Goal: Task Accomplishment & Management: Complete application form

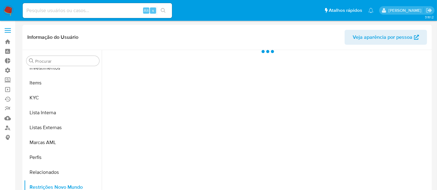
scroll to position [322, 0]
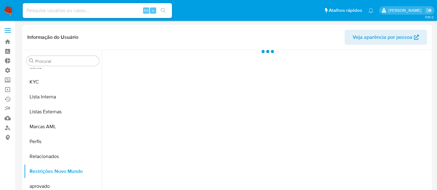
select select "10"
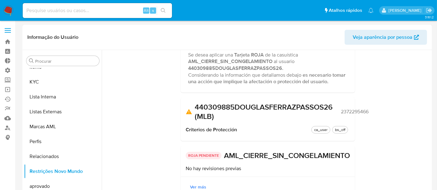
scroll to position [0, 0]
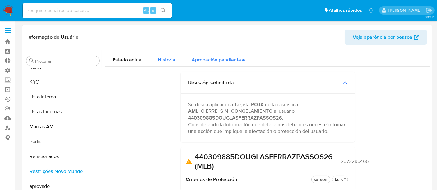
click at [165, 53] on div "Historial" at bounding box center [167, 58] width 19 height 16
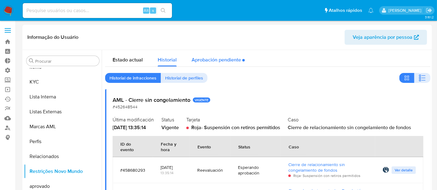
click at [212, 58] on div "Aprobación pendiente" at bounding box center [217, 58] width 53 height 16
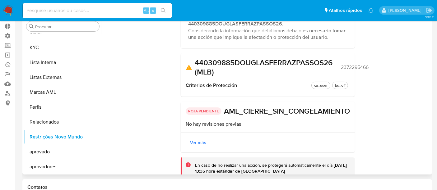
scroll to position [94, 0]
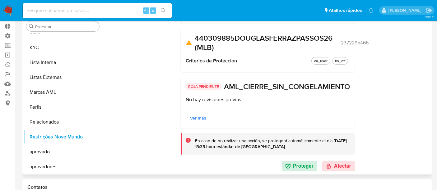
click at [337, 173] on div at bounding box center [266, 95] width 329 height 159
click at [340, 161] on button "Afectar" at bounding box center [338, 166] width 33 height 11
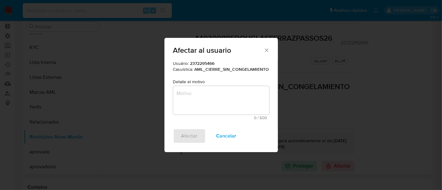
click at [206, 99] on textarea "Motivo" at bounding box center [221, 100] width 96 height 29
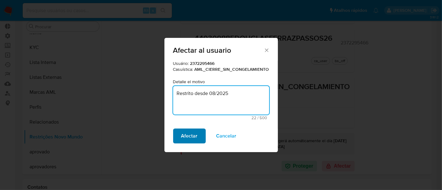
type textarea "Restrito desde 08/2025"
click at [187, 137] on span "Afectar" at bounding box center [189, 136] width 16 height 14
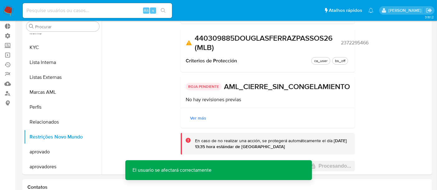
scroll to position [0, 0]
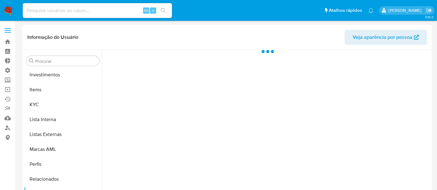
scroll to position [322, 0]
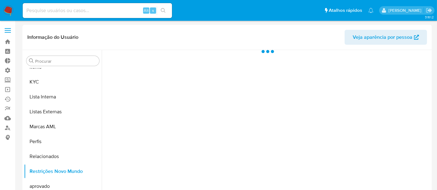
select select "10"
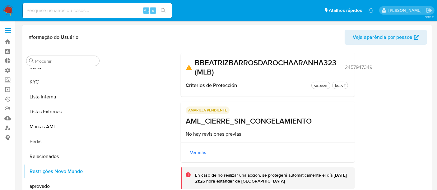
scroll to position [0, 0]
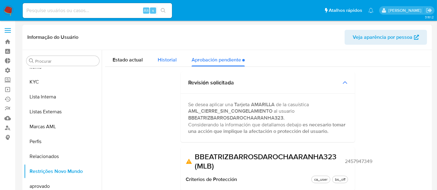
click at [168, 62] on span "Historial" at bounding box center [167, 59] width 19 height 7
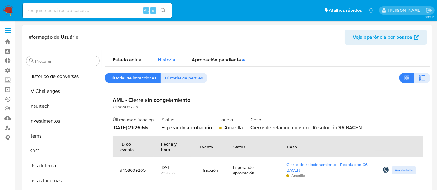
scroll to position [184, 0]
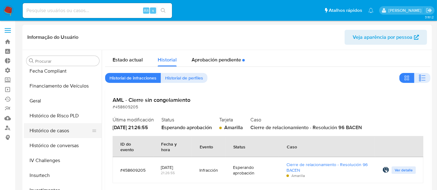
click at [53, 134] on button "Histórico de casos" at bounding box center [60, 130] width 73 height 15
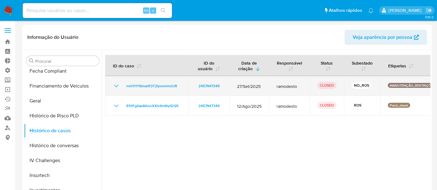
click at [116, 87] on icon "Mostrar/Ocultar" at bounding box center [116, 85] width 7 height 7
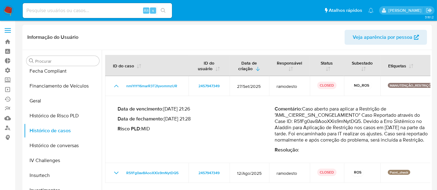
drag, startPoint x: 294, startPoint y: 122, endPoint x: 361, endPoint y: 121, distance: 66.8
click at [361, 121] on p "Comentário : Caso aberto para aplicar a Restrição de "AML_CIERRE_SIN_CONGELAMIE…" at bounding box center [353, 124] width 157 height 37
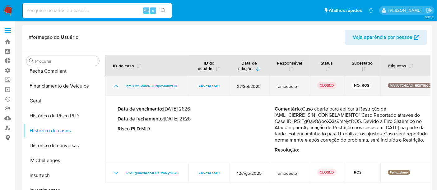
click at [118, 86] on icon "Mostrar/Ocultar" at bounding box center [116, 85] width 7 height 7
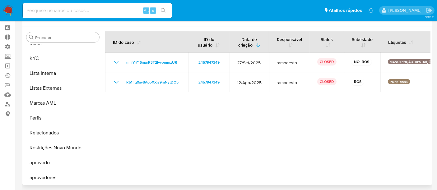
scroll to position [69, 0]
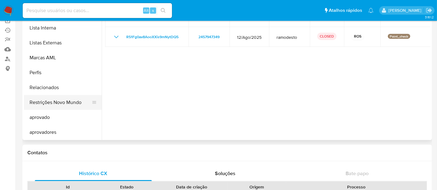
drag, startPoint x: 62, startPoint y: 105, endPoint x: 80, endPoint y: 107, distance: 17.5
click at [62, 105] on button "Restrições Novo Mundo" at bounding box center [60, 102] width 73 height 15
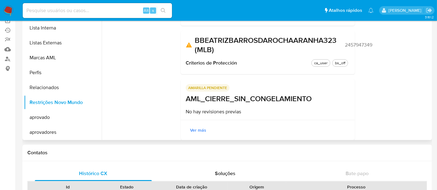
scroll to position [94, 0]
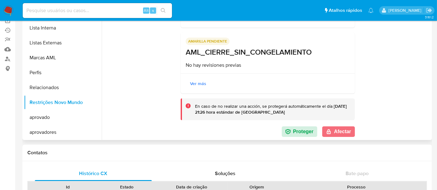
click at [347, 132] on button "Afectar" at bounding box center [338, 132] width 33 height 11
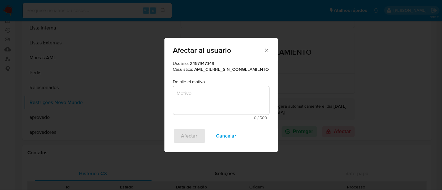
click at [209, 101] on textarea "Motivo" at bounding box center [221, 100] width 96 height 29
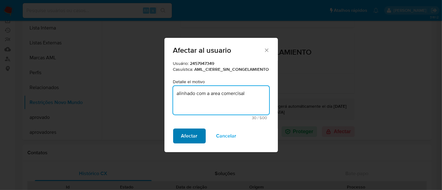
type textarea "alinhado com a area comercisal"
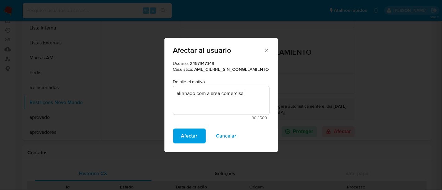
click at [187, 134] on span "Afectar" at bounding box center [189, 136] width 16 height 14
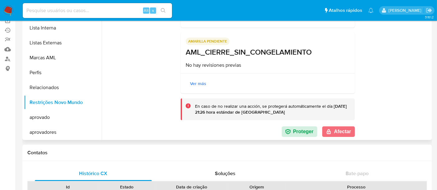
click at [334, 133] on button "Afectar" at bounding box center [338, 132] width 33 height 11
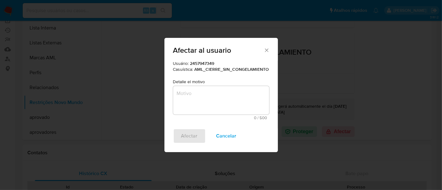
click at [212, 102] on textarea "Motivo" at bounding box center [221, 100] width 96 height 29
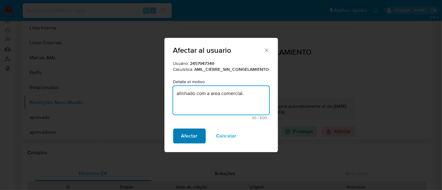
type textarea "alinhado com a area comercial."
click at [189, 137] on span "Afectar" at bounding box center [189, 136] width 16 height 14
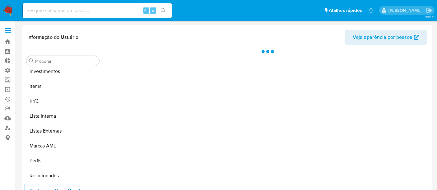
scroll to position [322, 0]
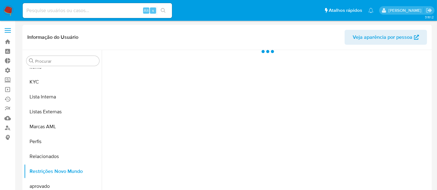
select select "10"
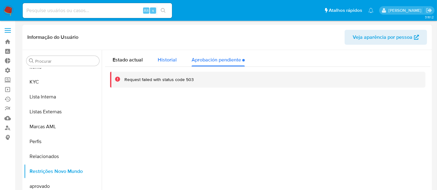
click at [160, 56] on div "Historial" at bounding box center [167, 58] width 19 height 16
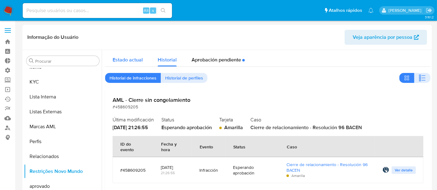
click at [130, 57] on span "Estado actual" at bounding box center [128, 59] width 30 height 7
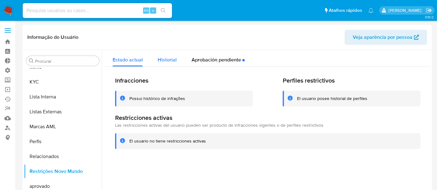
click at [167, 61] on span "Historial" at bounding box center [167, 59] width 19 height 7
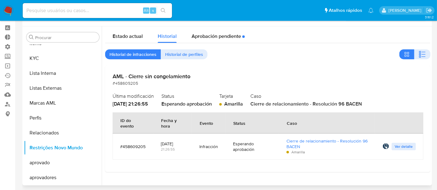
scroll to position [35, 0]
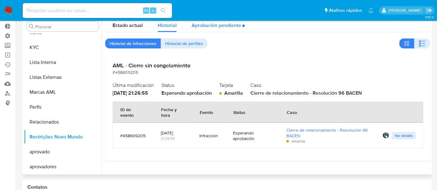
click at [216, 30] on div "Aprobación pendiente" at bounding box center [217, 24] width 53 height 16
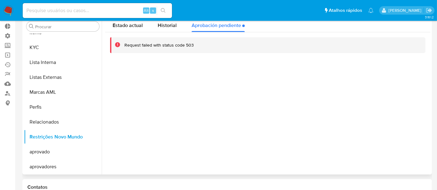
click at [197, 107] on div at bounding box center [266, 95] width 329 height 159
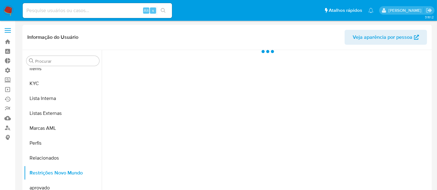
scroll to position [322, 0]
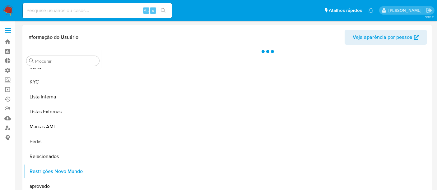
select select "10"
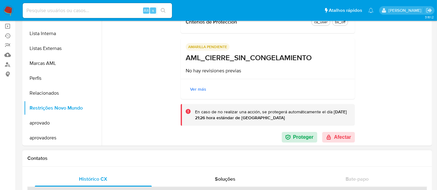
scroll to position [104, 0]
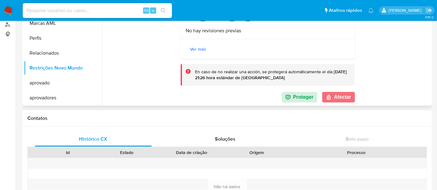
click at [343, 96] on button "Afectar" at bounding box center [338, 97] width 33 height 11
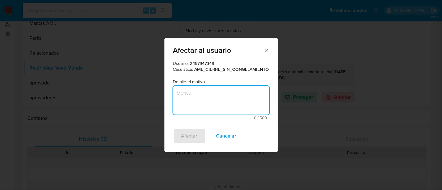
click at [201, 104] on textarea "Motivo" at bounding box center [221, 100] width 96 height 29
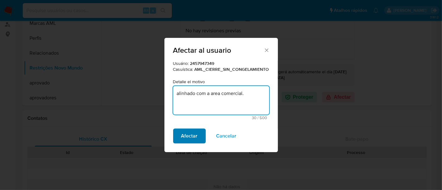
type textarea "alinhado com a area comercial."
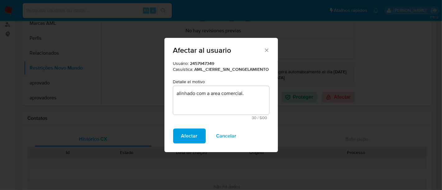
click at [197, 140] on button "Afectar" at bounding box center [189, 136] width 33 height 15
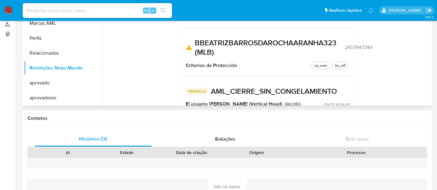
scroll to position [10, 0]
